Goal: Find specific page/section: Find specific page/section

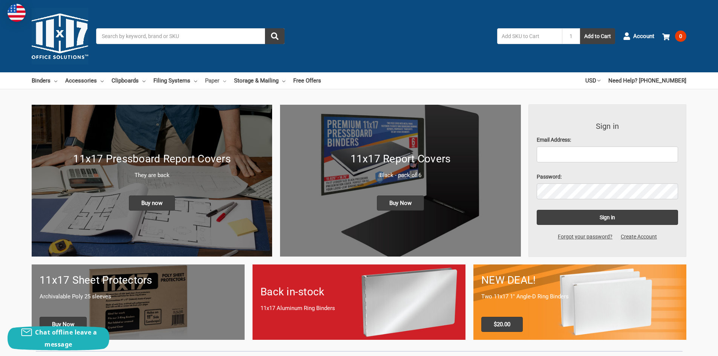
click at [213, 81] on link "Paper" at bounding box center [215, 80] width 21 height 17
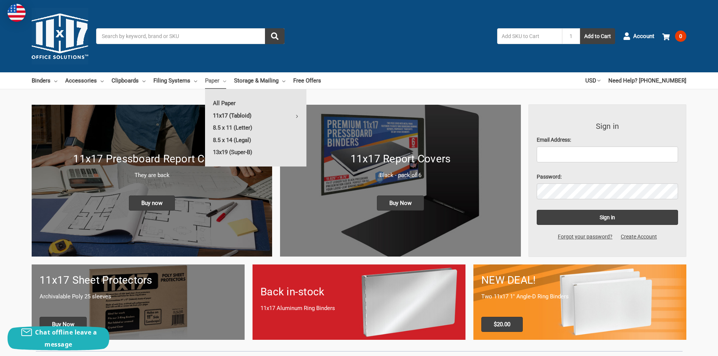
click at [229, 113] on link "11x17 (Tabloid)" at bounding box center [255, 116] width 101 height 12
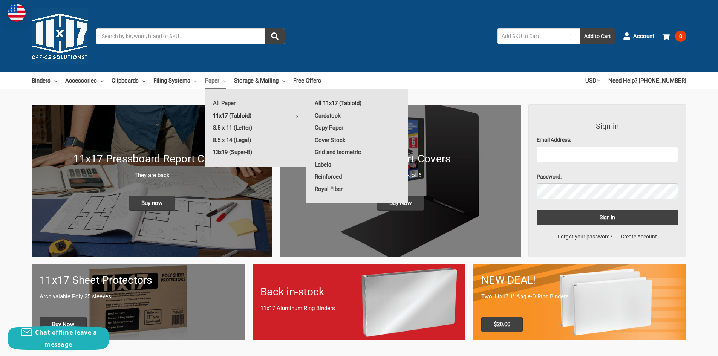
click at [341, 102] on link "All 11x17 (Tabloid)" at bounding box center [357, 103] width 101 height 12
